Goal: Task Accomplishment & Management: Manage account settings

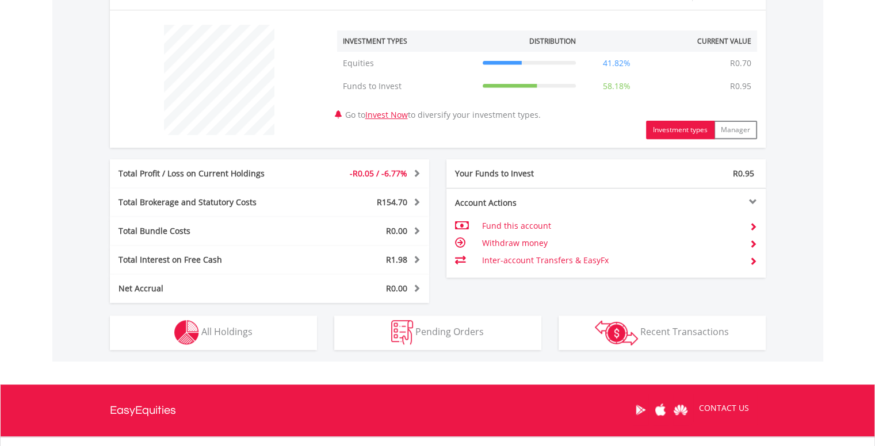
scroll to position [525, 0]
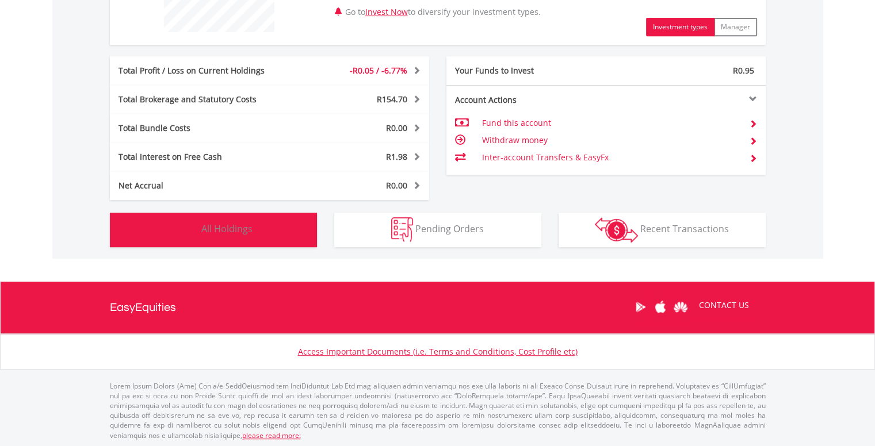
click at [287, 235] on button "Holdings All Holdings" at bounding box center [213, 230] width 207 height 35
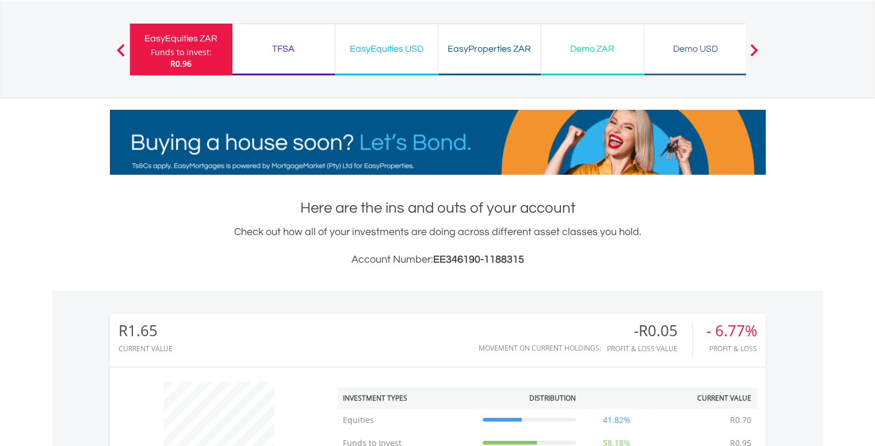
scroll to position [0, 0]
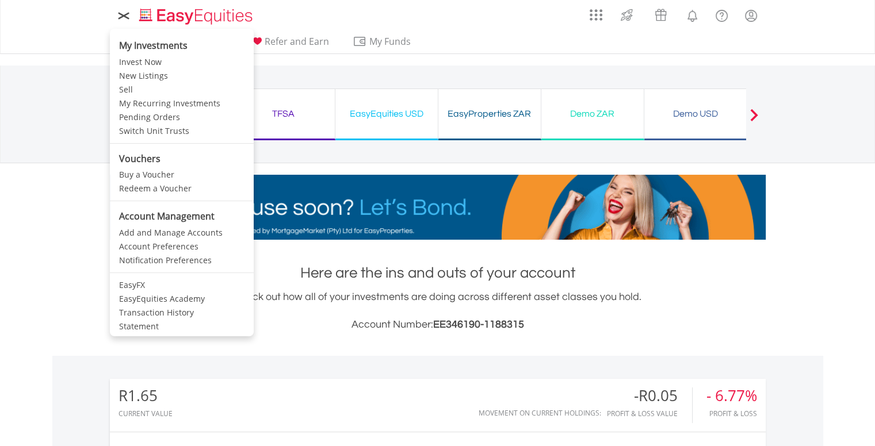
click at [127, 19] on icon at bounding box center [123, 16] width 10 height 10
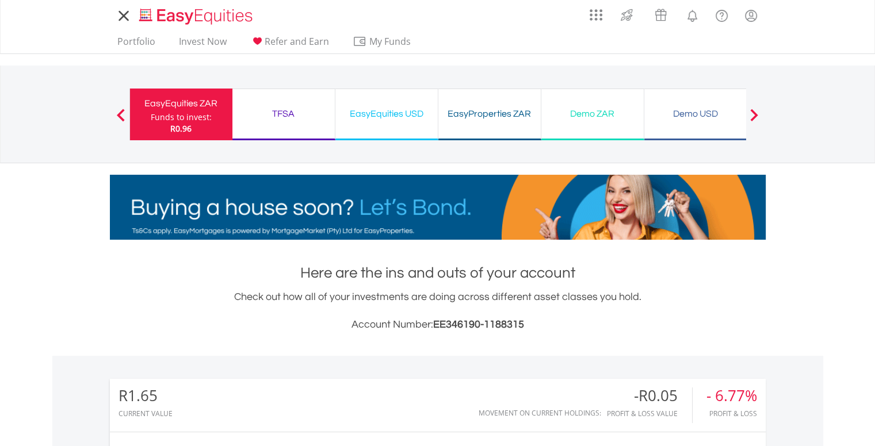
click at [127, 19] on icon at bounding box center [123, 16] width 9 height 9
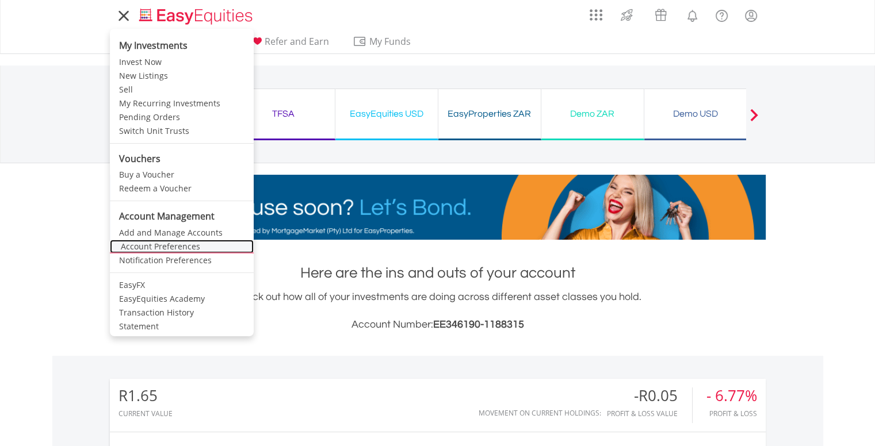
click at [145, 244] on link "Account Preferences" at bounding box center [182, 247] width 144 height 14
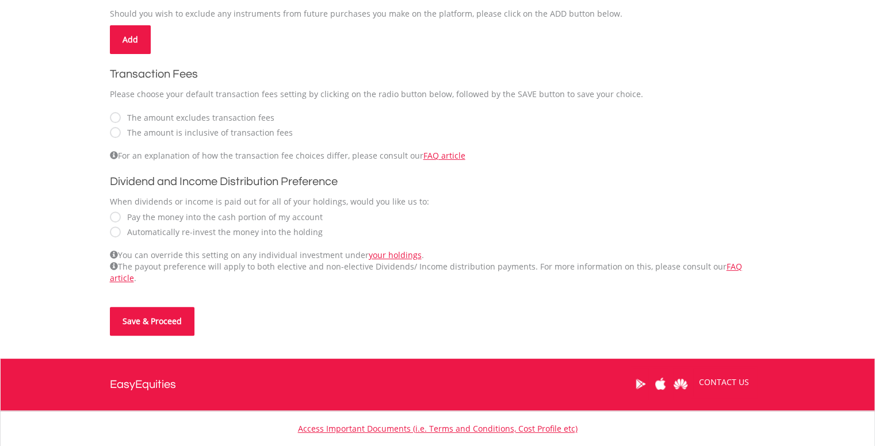
scroll to position [345, 0]
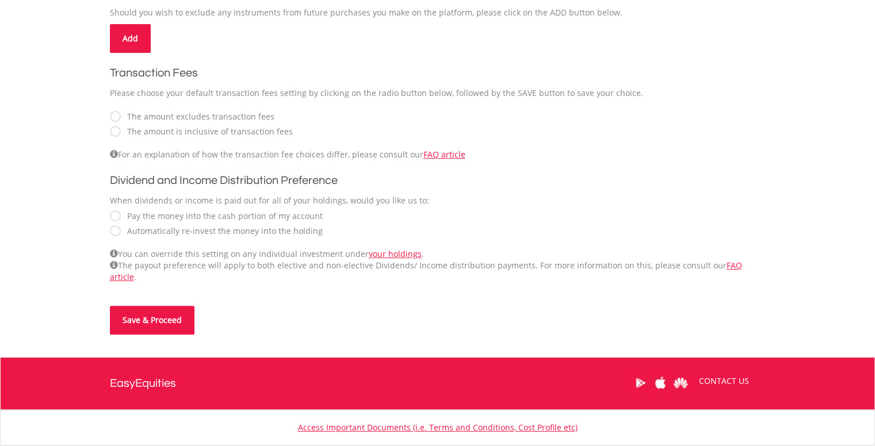
click at [152, 306] on button "Save & Proceed" at bounding box center [152, 320] width 85 height 29
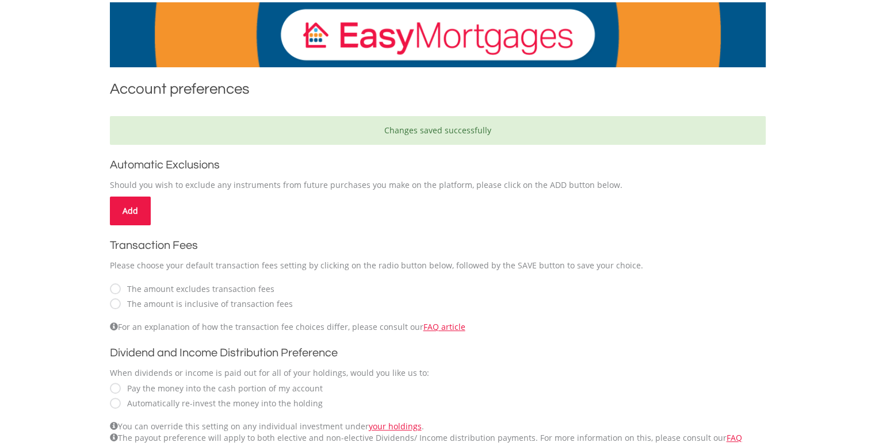
scroll to position [403, 0]
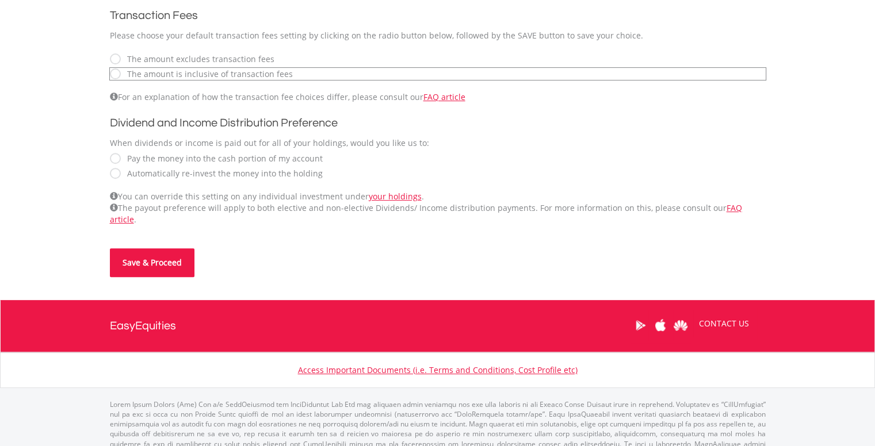
click at [163, 258] on button "Save & Proceed" at bounding box center [152, 262] width 85 height 29
